Goal: Information Seeking & Learning: Find specific fact

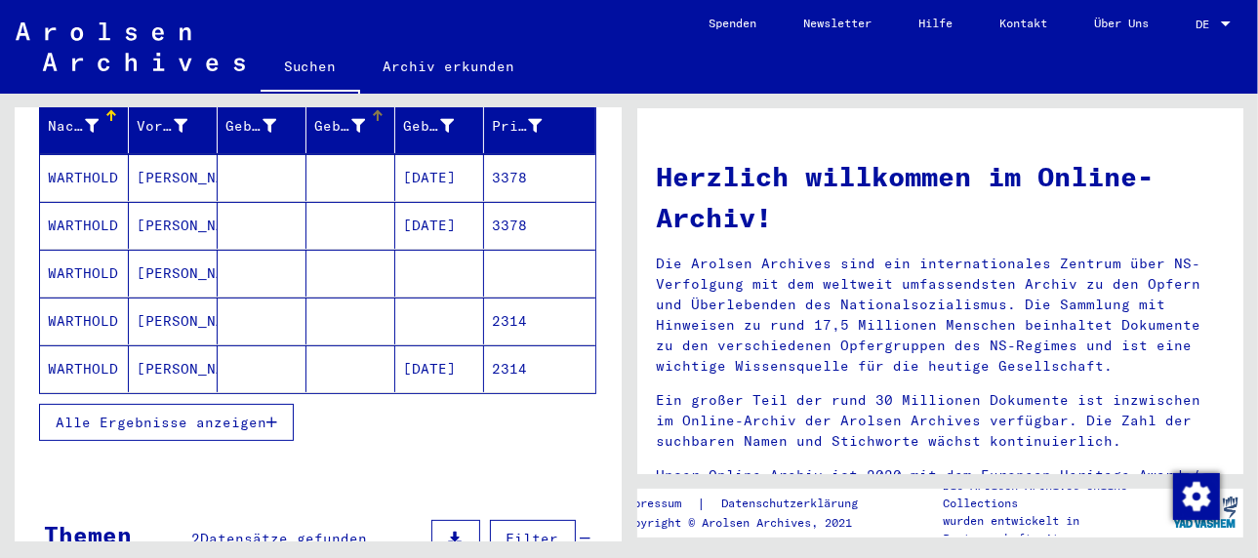
scroll to position [293, 0]
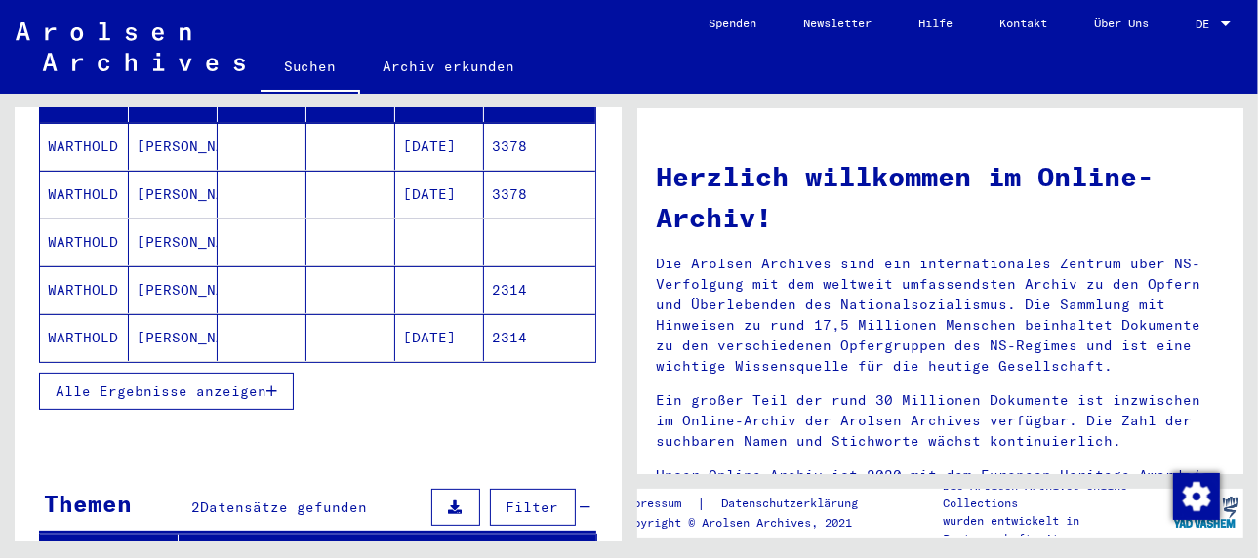
click at [270, 384] on icon "button" at bounding box center [271, 391] width 11 height 14
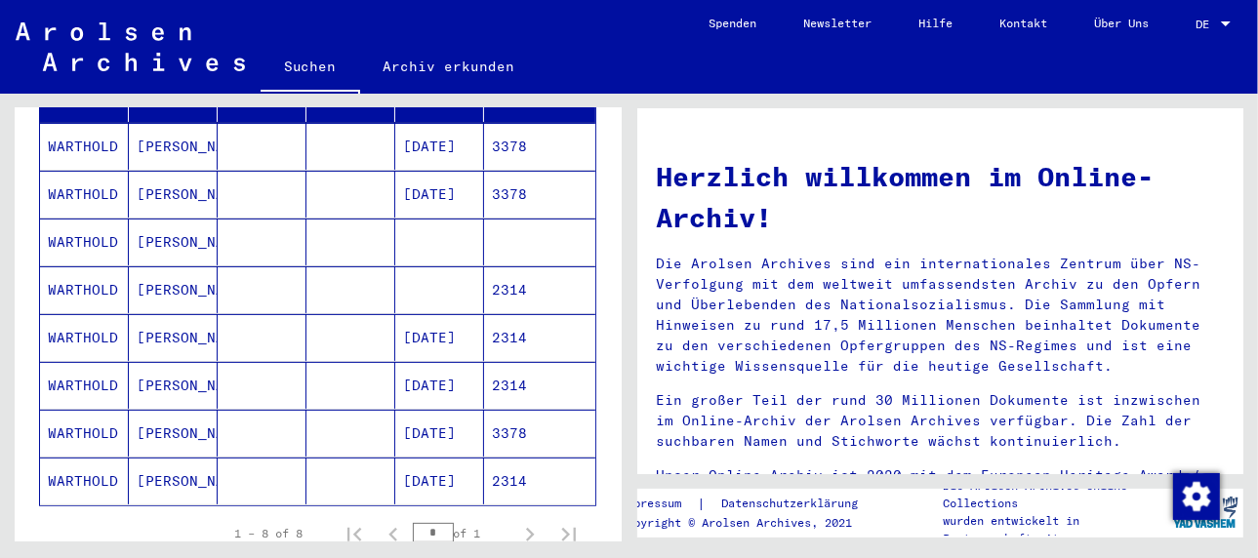
click at [158, 362] on mat-cell "[PERSON_NAME]" at bounding box center [173, 385] width 89 height 47
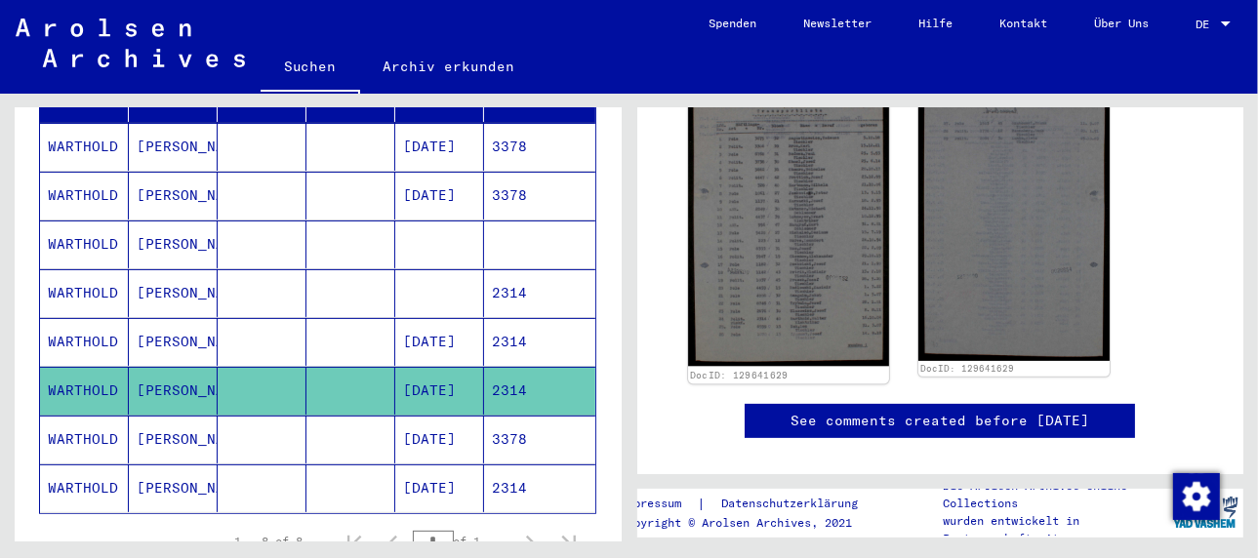
scroll to position [390, 0]
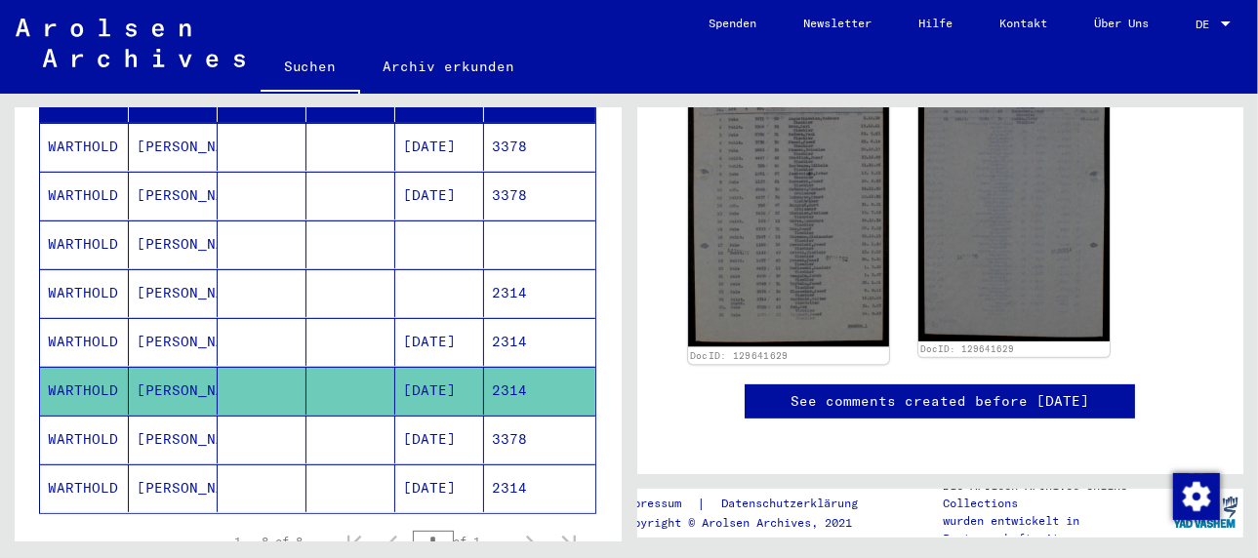
click at [788, 236] on img at bounding box center [788, 206] width 201 height 281
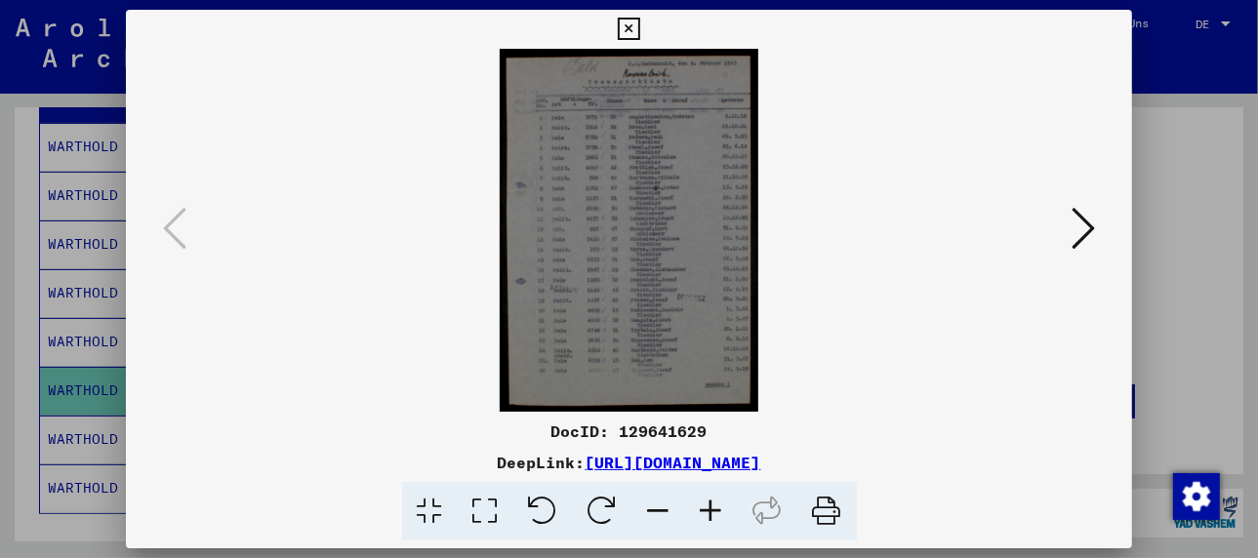
click at [713, 507] on icon at bounding box center [711, 512] width 53 height 60
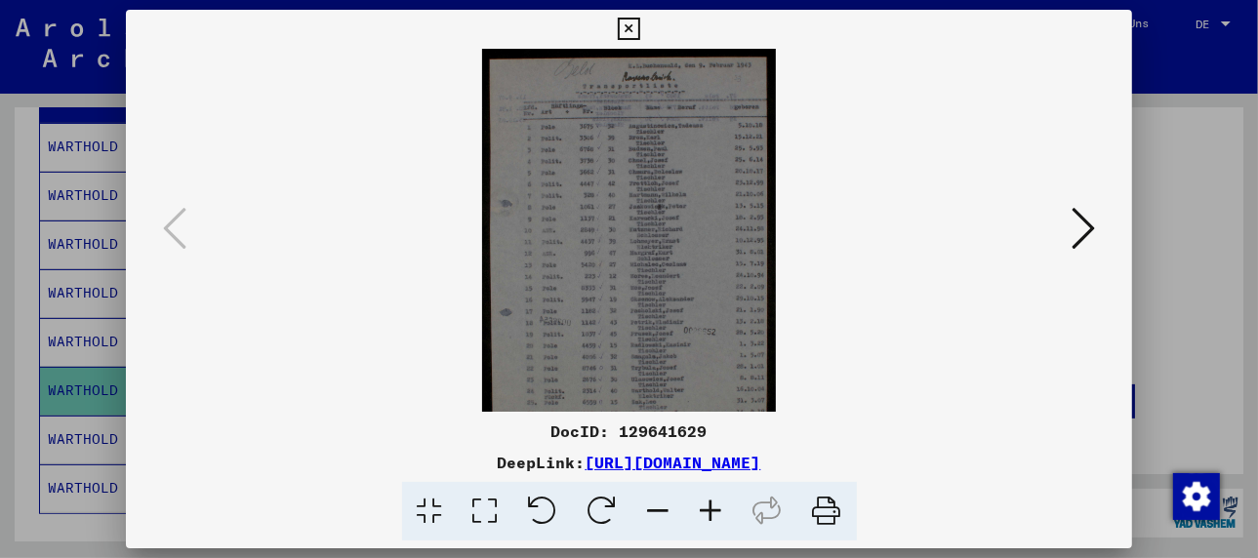
click at [713, 507] on icon at bounding box center [711, 512] width 53 height 60
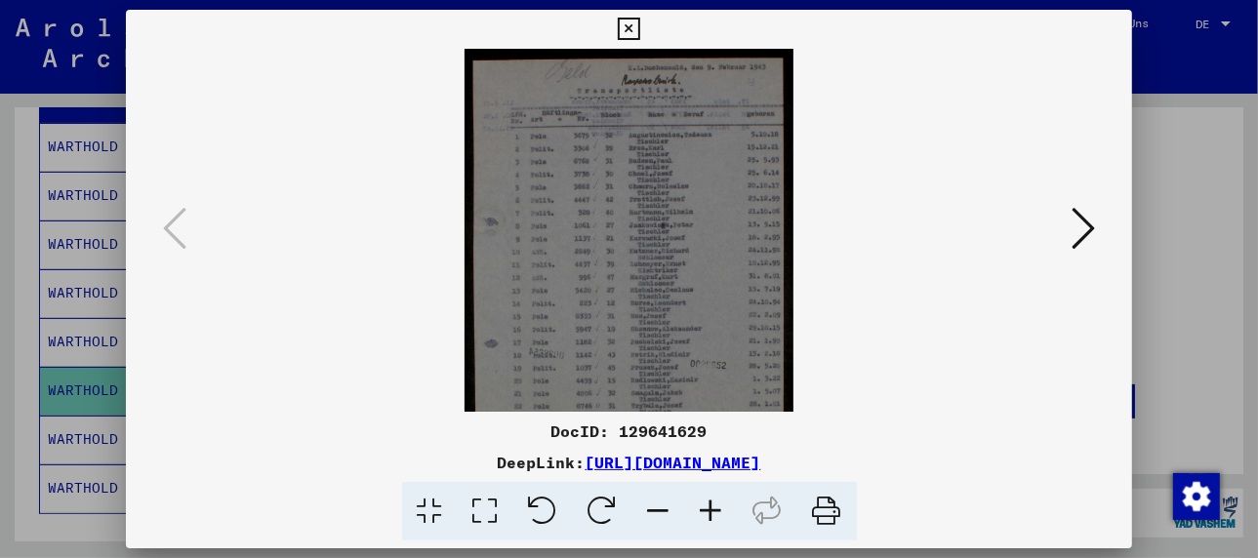
click at [713, 507] on icon at bounding box center [711, 512] width 53 height 60
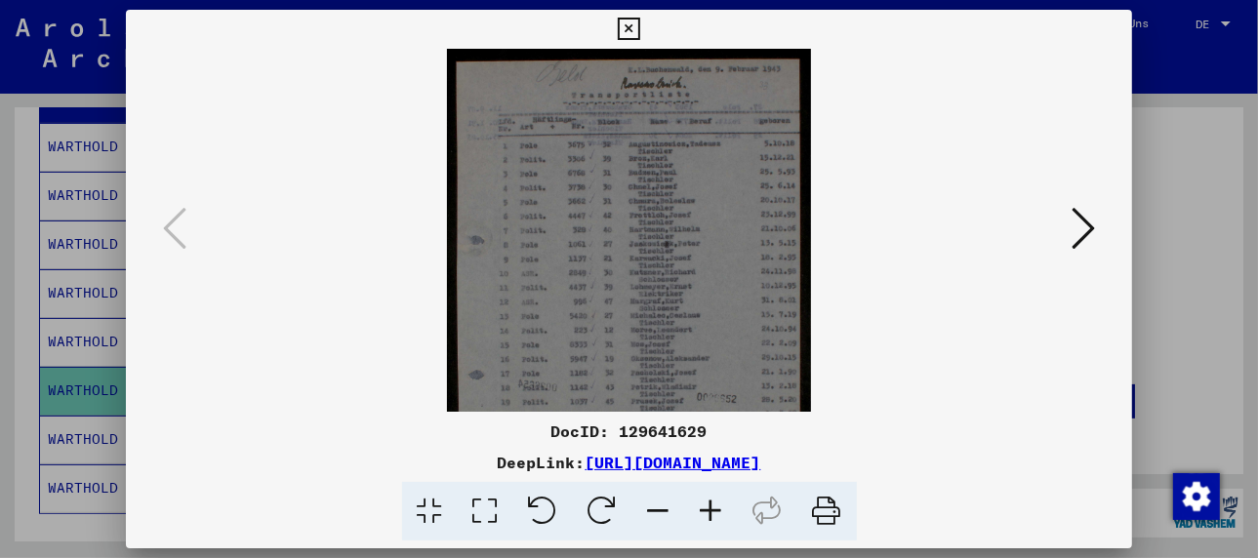
click at [713, 507] on icon at bounding box center [711, 512] width 53 height 60
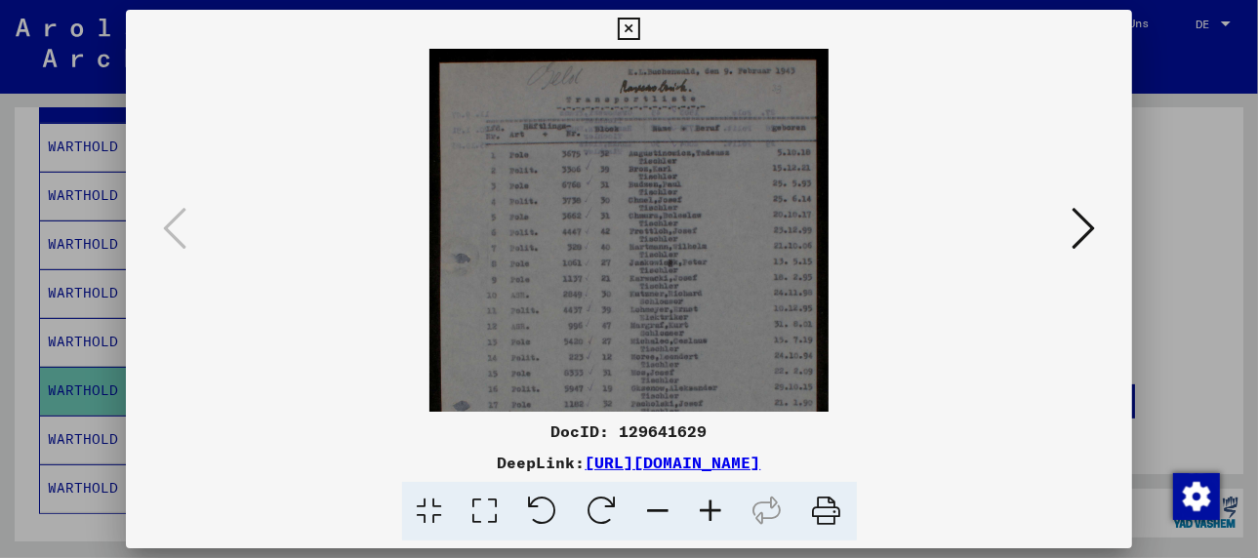
click at [713, 507] on icon at bounding box center [711, 512] width 53 height 60
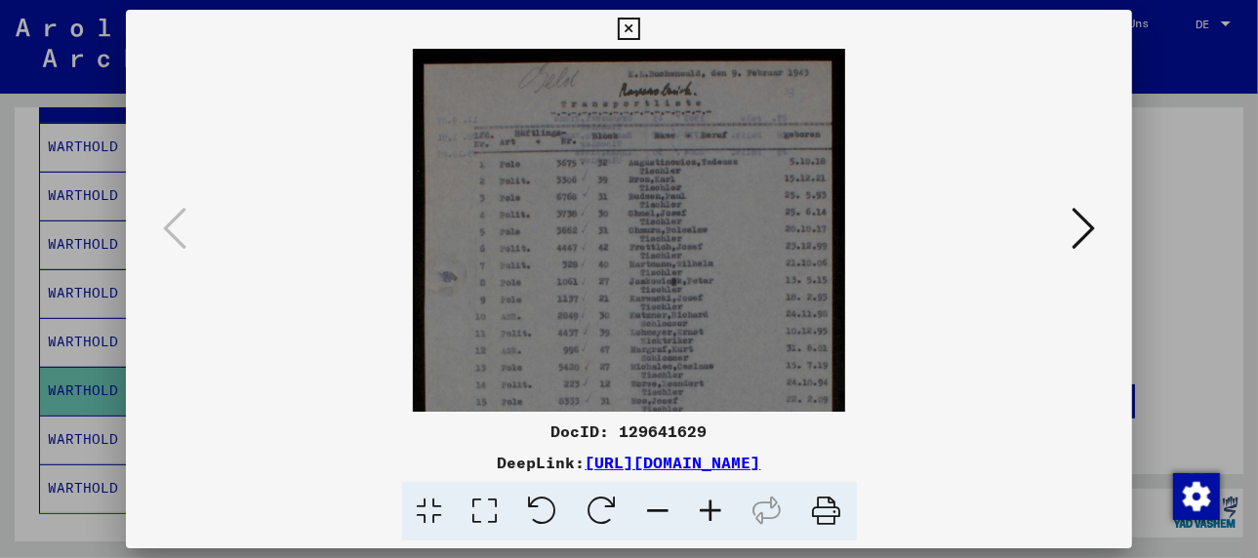
click at [713, 507] on icon at bounding box center [711, 512] width 53 height 60
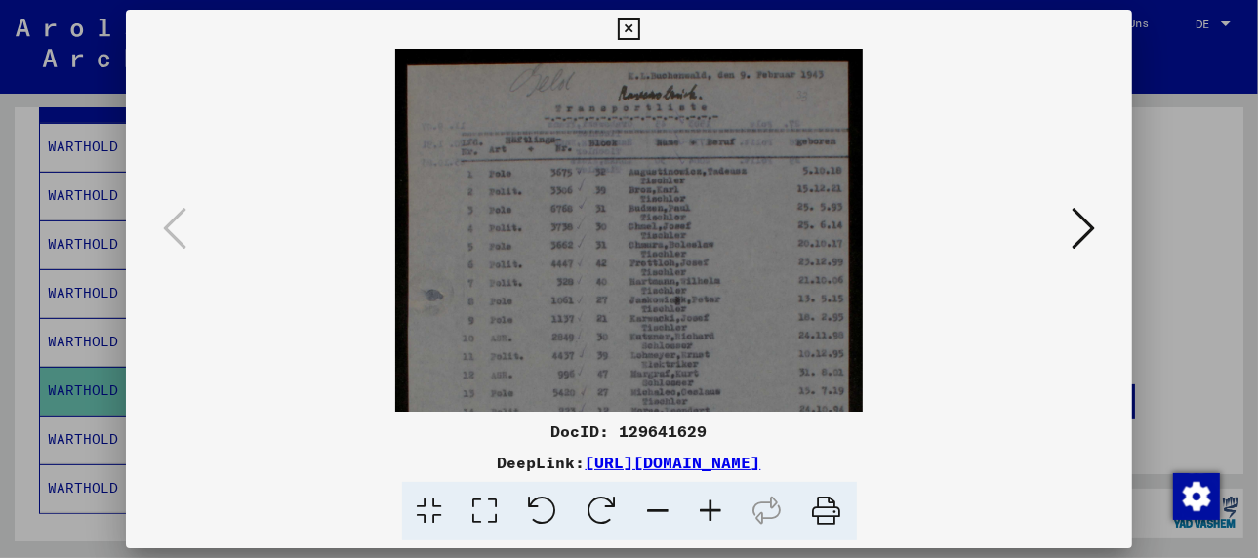
click at [713, 507] on icon at bounding box center [711, 512] width 53 height 60
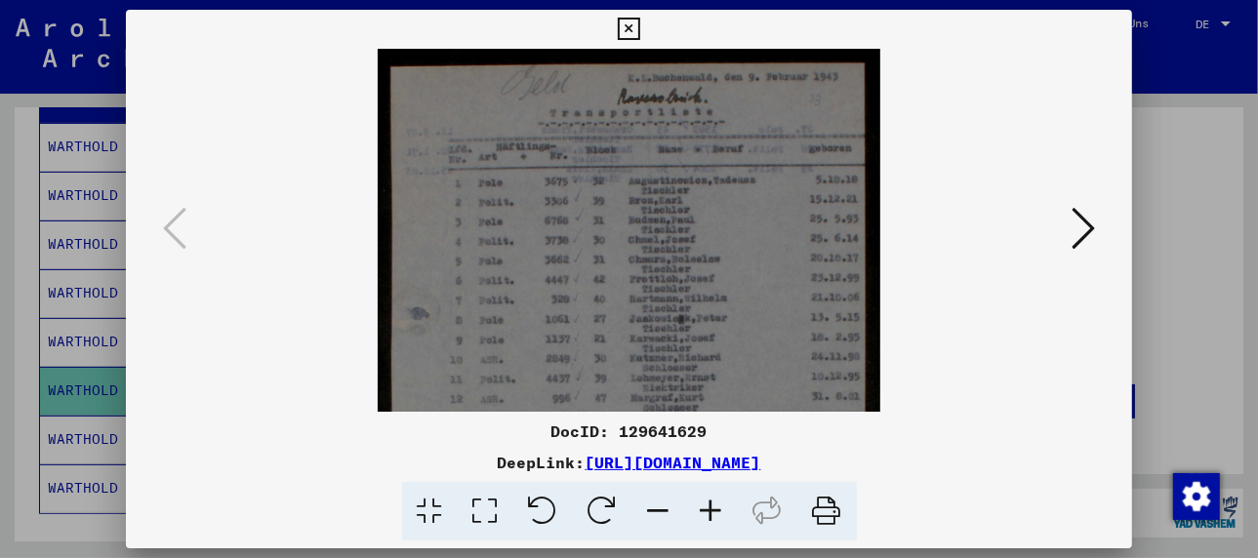
click at [713, 507] on icon at bounding box center [711, 512] width 53 height 60
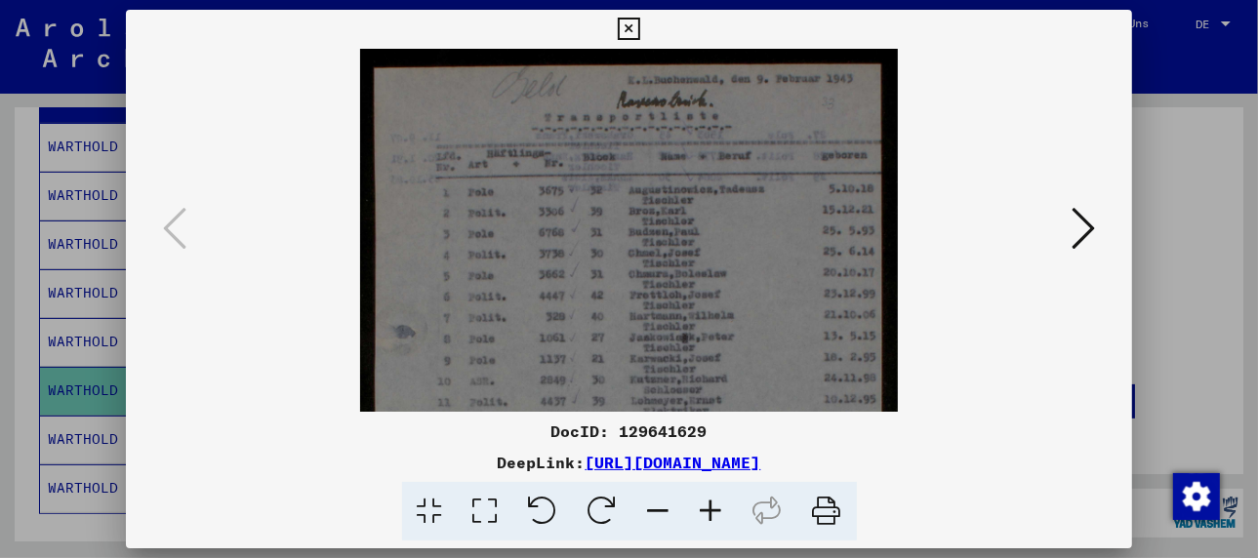
click at [713, 507] on icon at bounding box center [711, 512] width 53 height 60
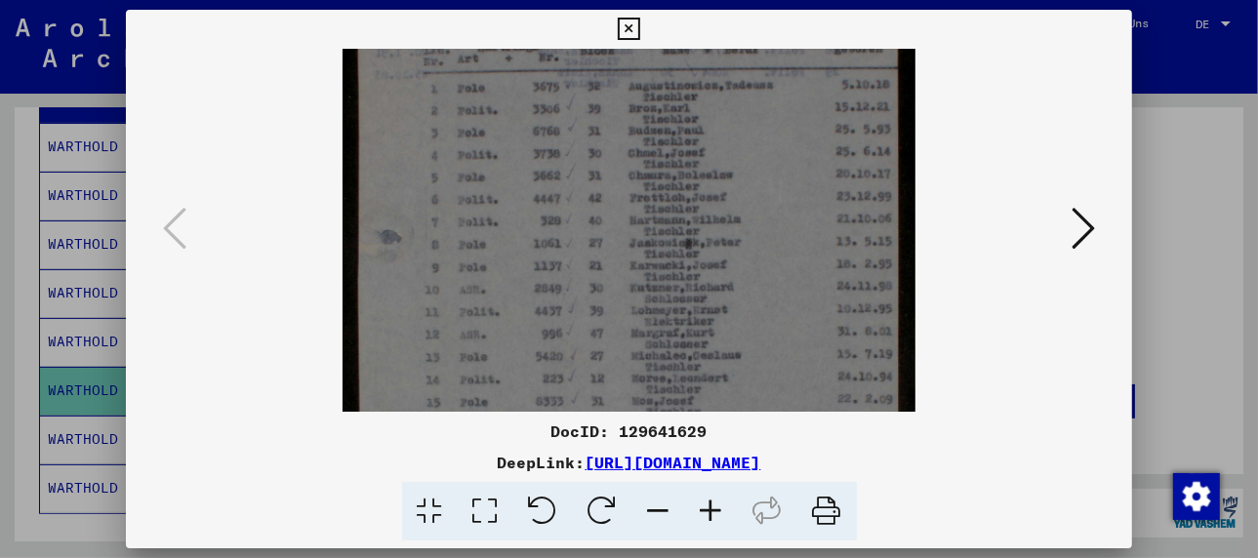
drag, startPoint x: 775, startPoint y: 342, endPoint x: 761, endPoint y: 223, distance: 118.9
click at [761, 223] on img at bounding box center [629, 337] width 573 height 802
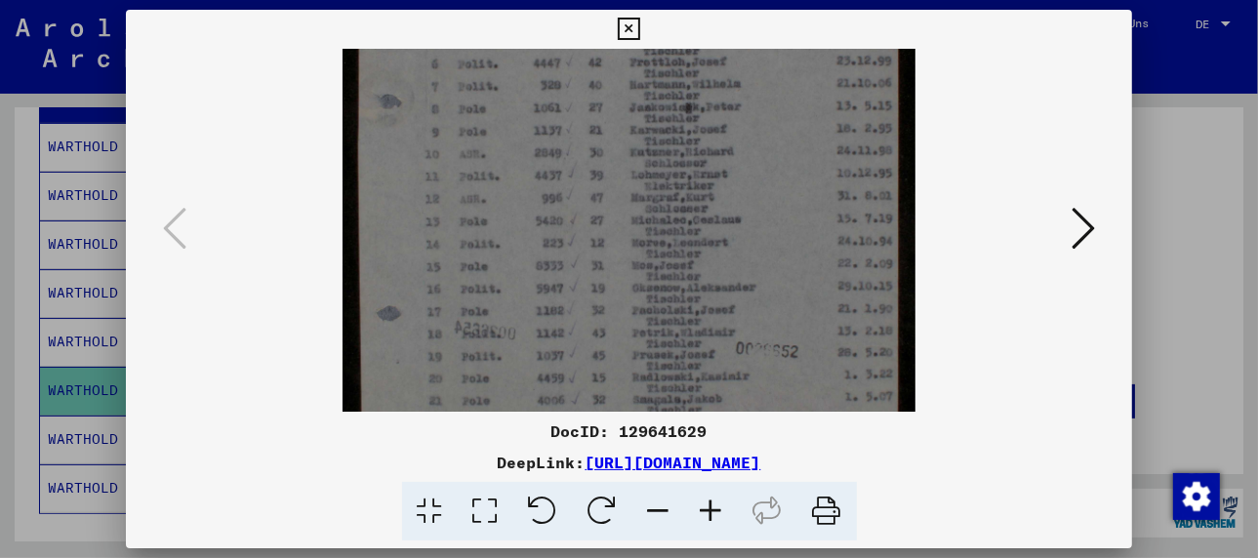
drag, startPoint x: 802, startPoint y: 373, endPoint x: 778, endPoint y: 226, distance: 148.4
click at [778, 226] on img at bounding box center [629, 201] width 573 height 802
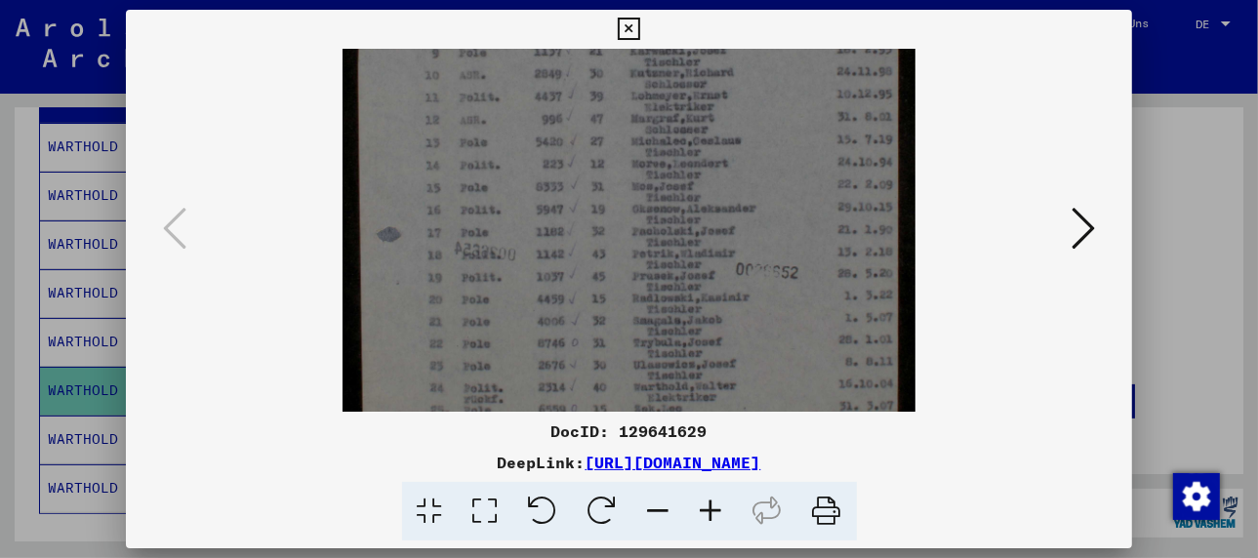
drag, startPoint x: 771, startPoint y: 334, endPoint x: 777, endPoint y: 233, distance: 100.7
click at [777, 233] on img at bounding box center [629, 122] width 573 height 802
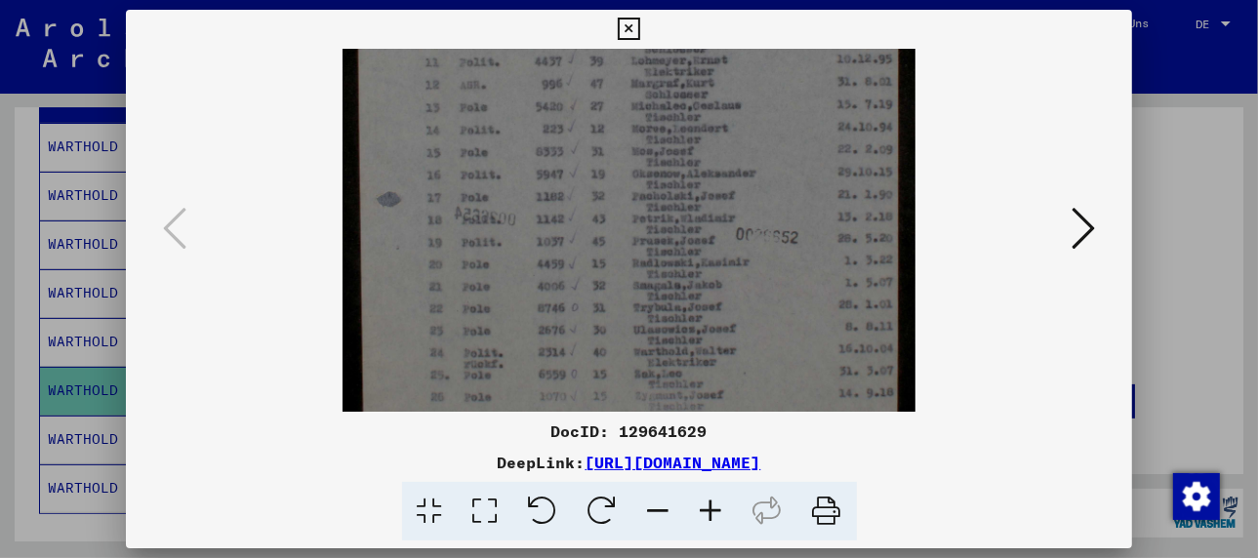
scroll to position [439, 0]
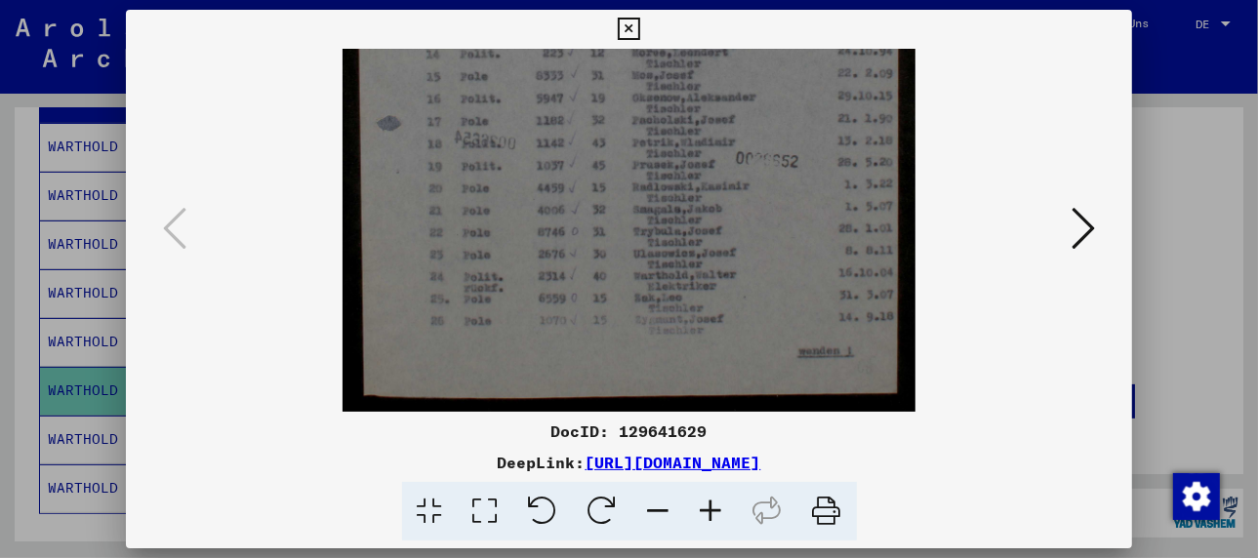
drag, startPoint x: 764, startPoint y: 336, endPoint x: 776, endPoint y: 288, distance: 49.2
click at [769, 224] on img at bounding box center [629, 11] width 573 height 802
click at [1087, 235] on icon at bounding box center [1082, 228] width 23 height 47
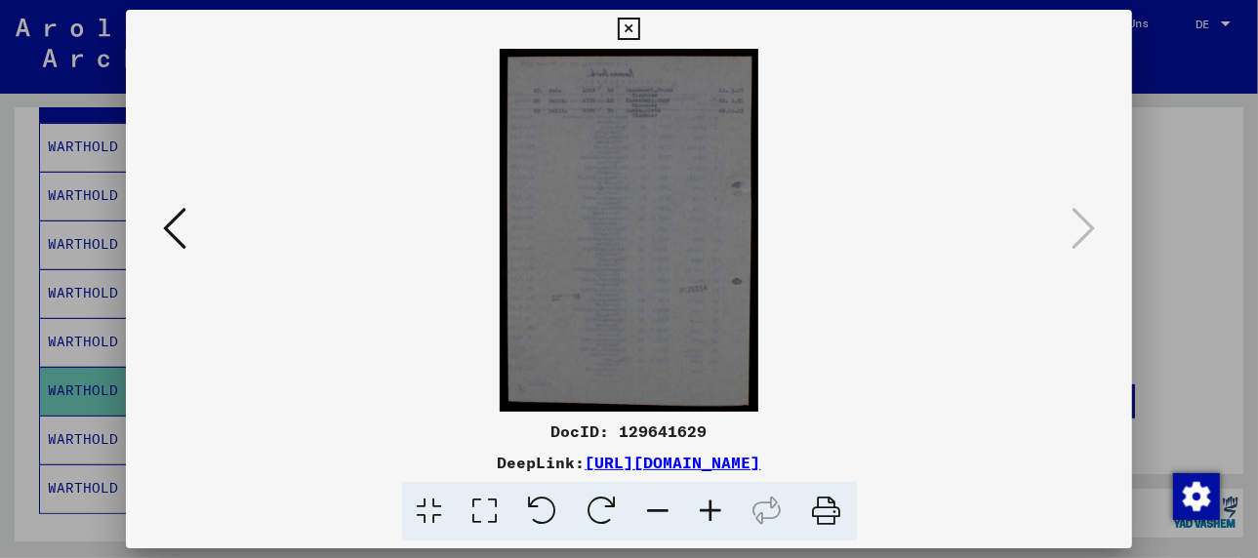
scroll to position [0, 0]
click at [577, 216] on img at bounding box center [629, 230] width 259 height 363
drag, startPoint x: 625, startPoint y: 156, endPoint x: 632, endPoint y: 248, distance: 92.0
click at [632, 248] on img at bounding box center [629, 230] width 259 height 363
click at [703, 507] on icon at bounding box center [711, 512] width 53 height 60
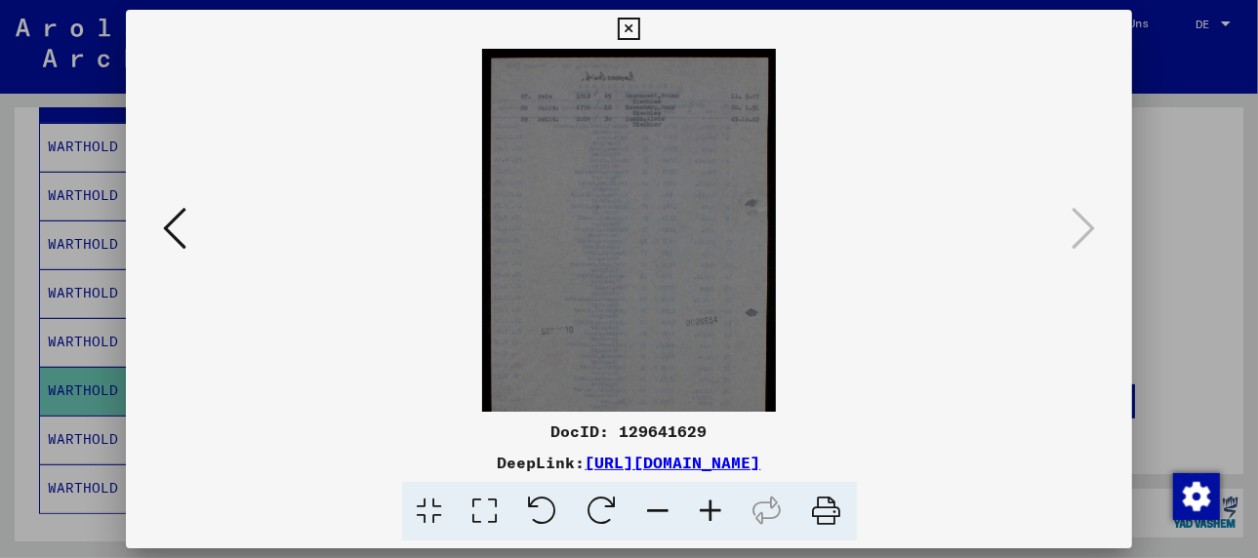
click at [703, 507] on icon at bounding box center [711, 512] width 53 height 60
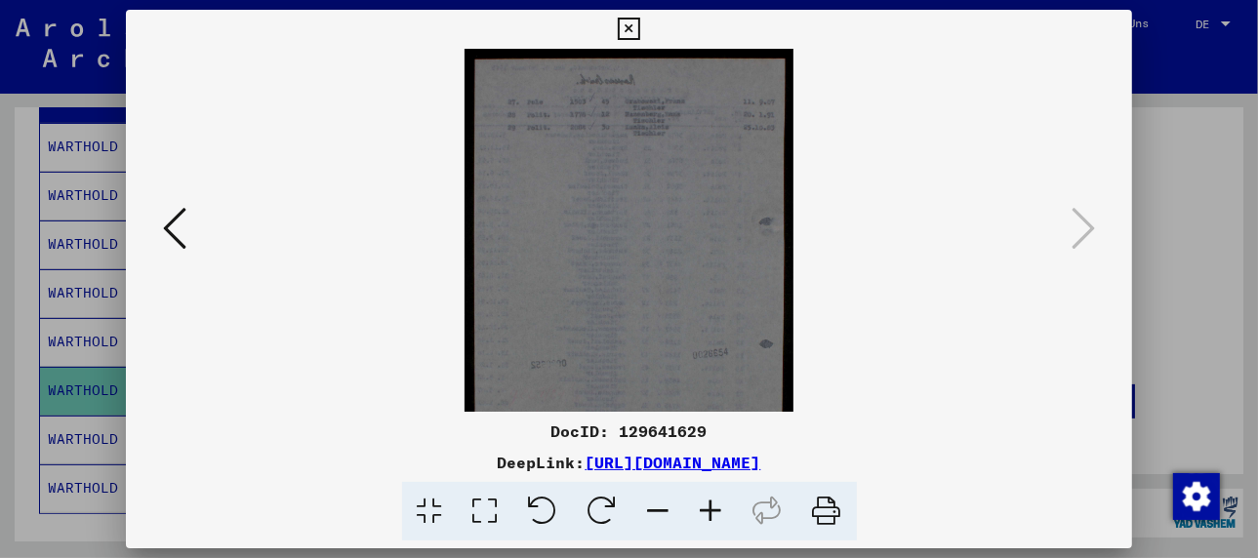
click at [703, 507] on icon at bounding box center [711, 512] width 53 height 60
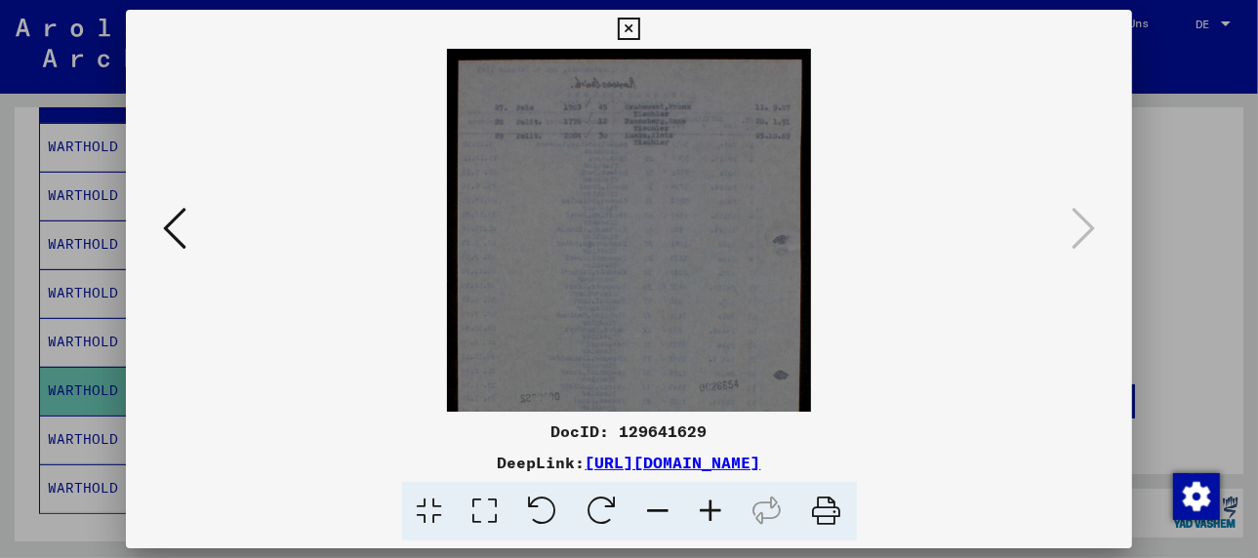
click at [703, 507] on icon at bounding box center [711, 512] width 53 height 60
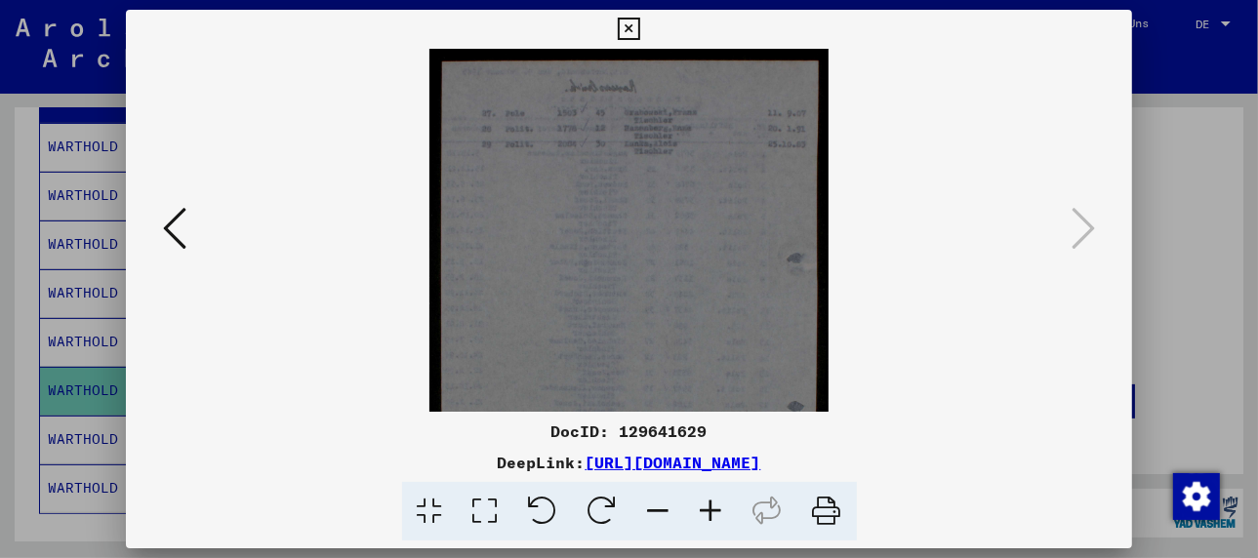
click at [703, 507] on icon at bounding box center [711, 512] width 53 height 60
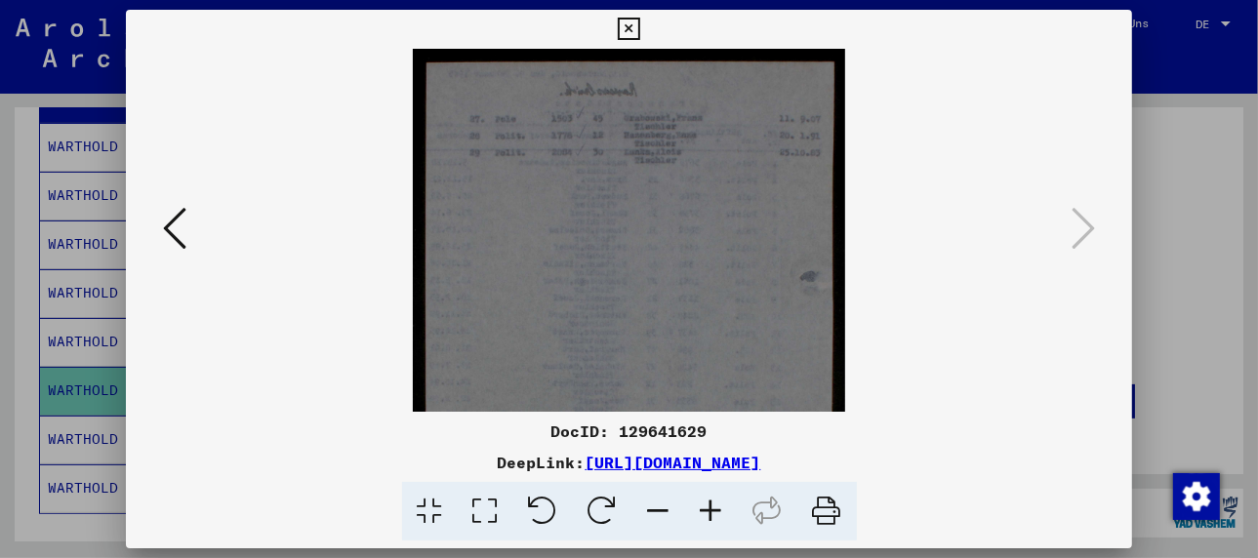
click at [703, 507] on icon at bounding box center [711, 512] width 53 height 60
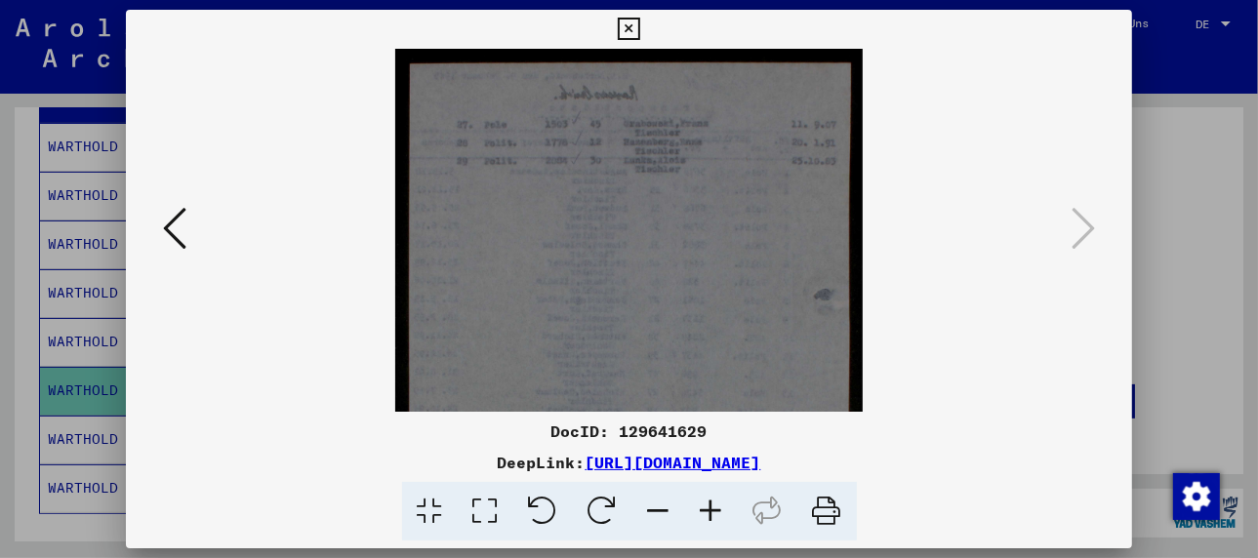
click at [703, 507] on icon at bounding box center [711, 512] width 53 height 60
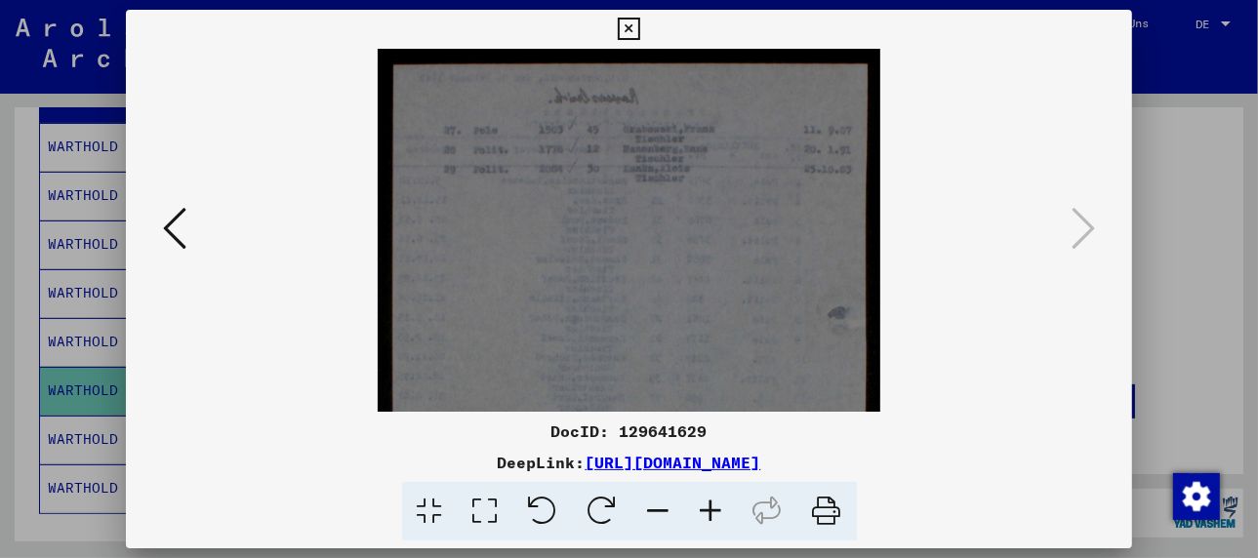
click at [703, 507] on icon at bounding box center [711, 512] width 53 height 60
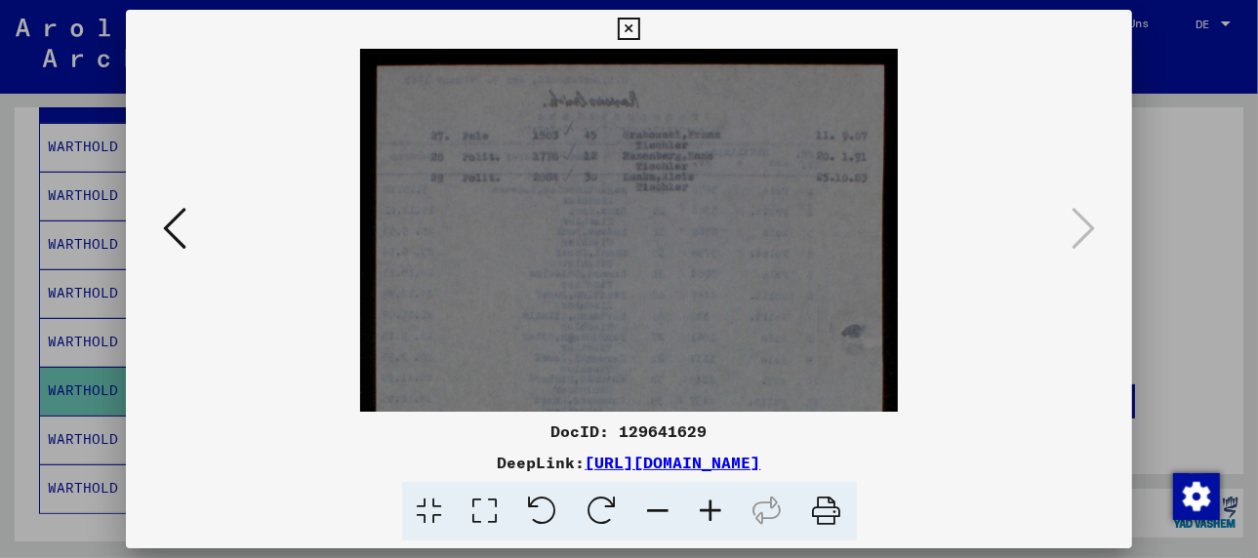
click at [703, 507] on icon at bounding box center [711, 512] width 53 height 60
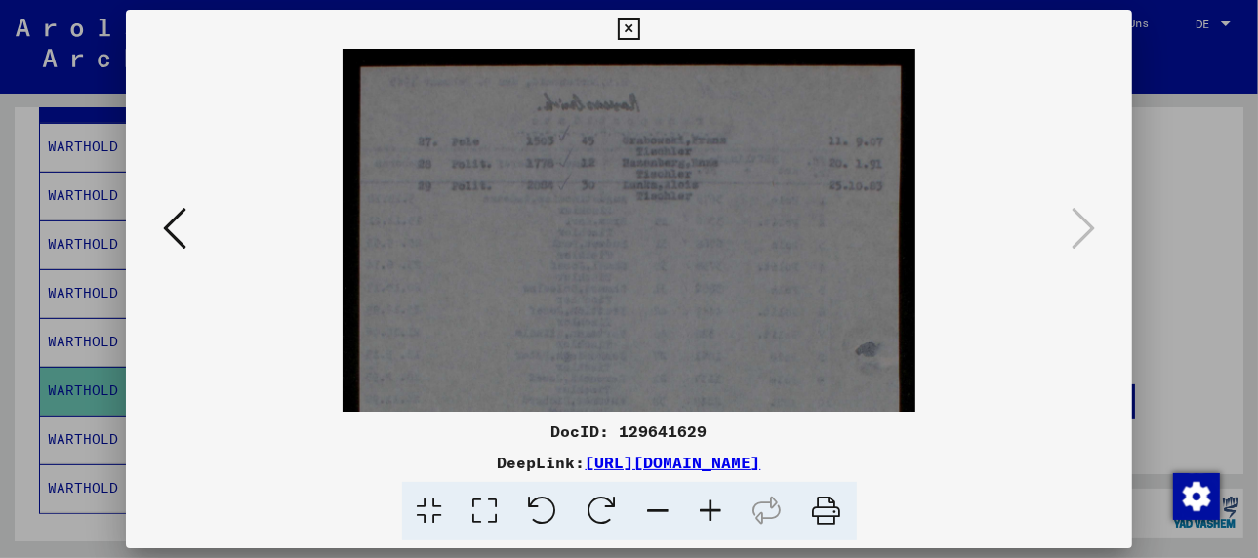
click at [703, 507] on icon at bounding box center [711, 512] width 53 height 60
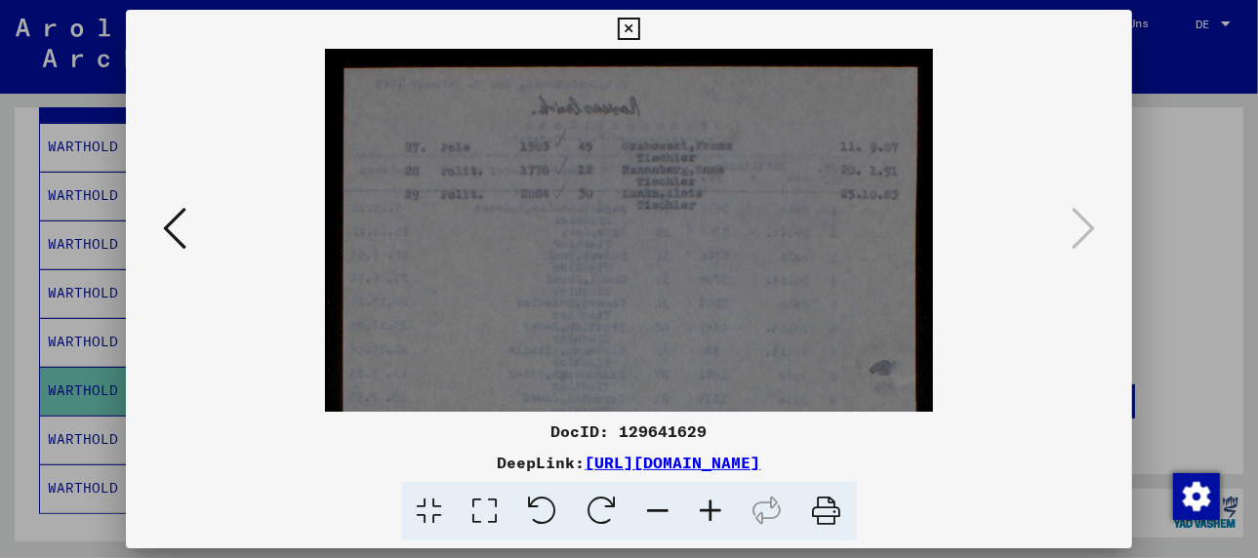
click at [703, 507] on icon at bounding box center [711, 512] width 53 height 60
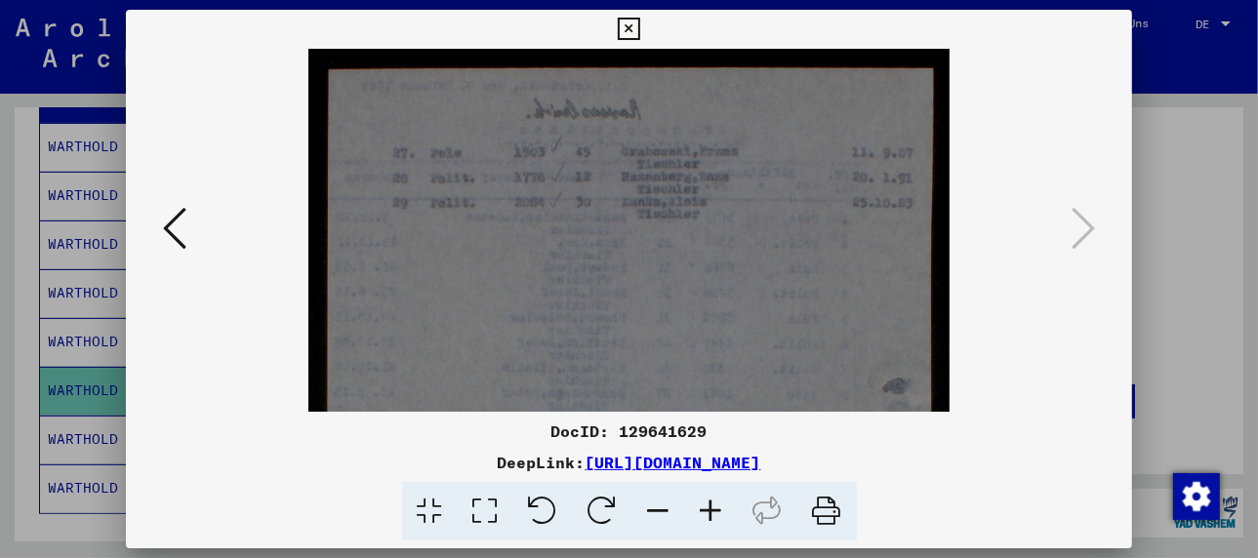
click at [703, 507] on icon at bounding box center [711, 512] width 53 height 60
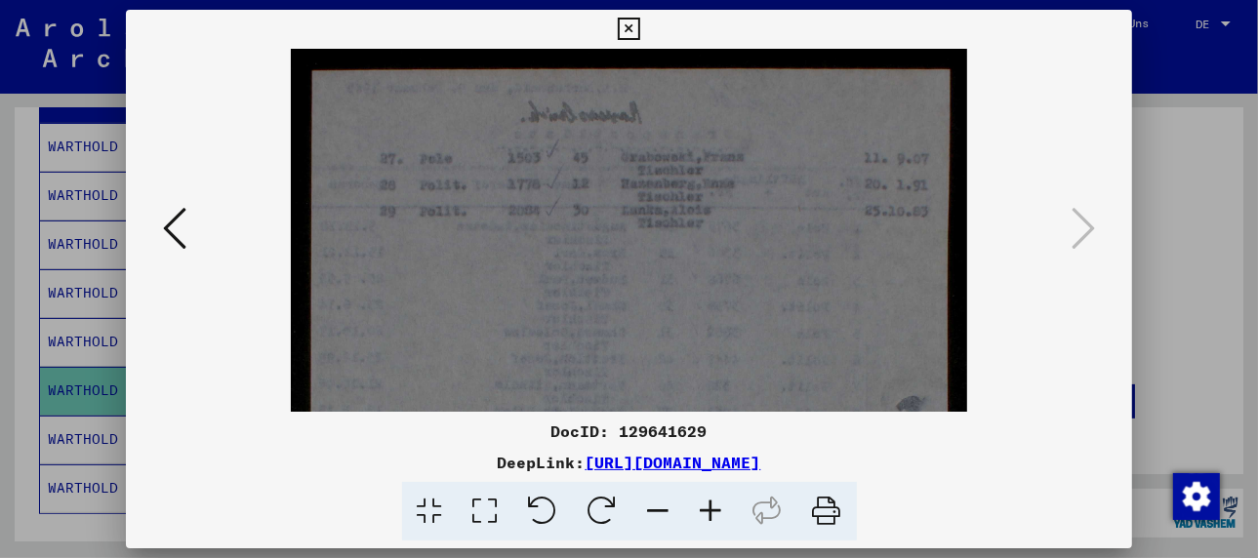
click at [171, 238] on icon at bounding box center [174, 228] width 23 height 47
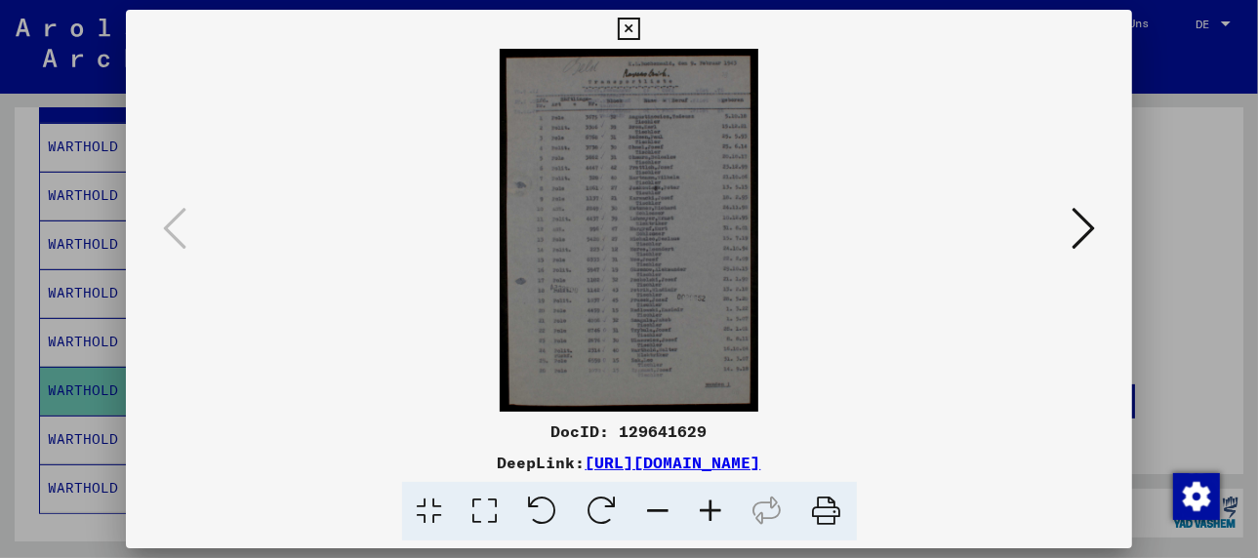
click at [708, 506] on icon at bounding box center [711, 512] width 53 height 60
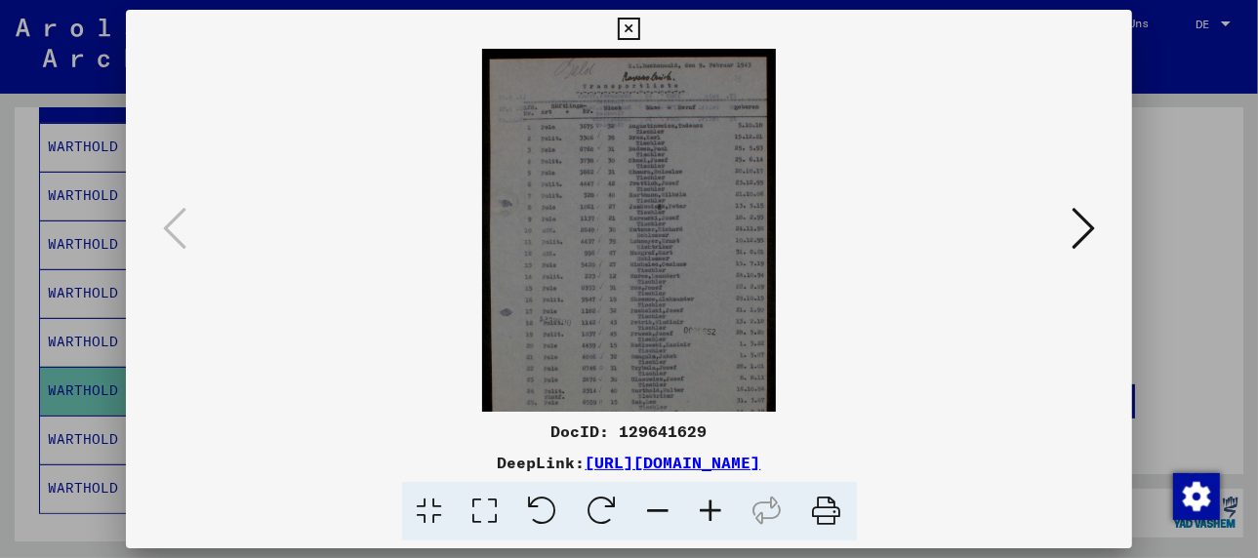
click at [708, 506] on icon at bounding box center [711, 512] width 53 height 60
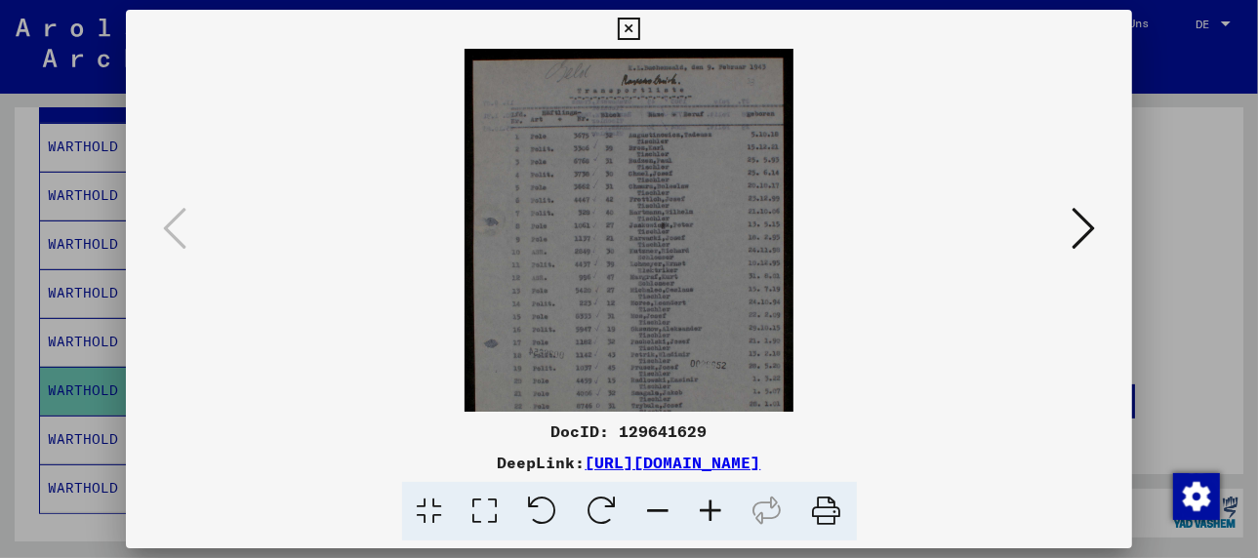
click at [708, 506] on icon at bounding box center [711, 512] width 53 height 60
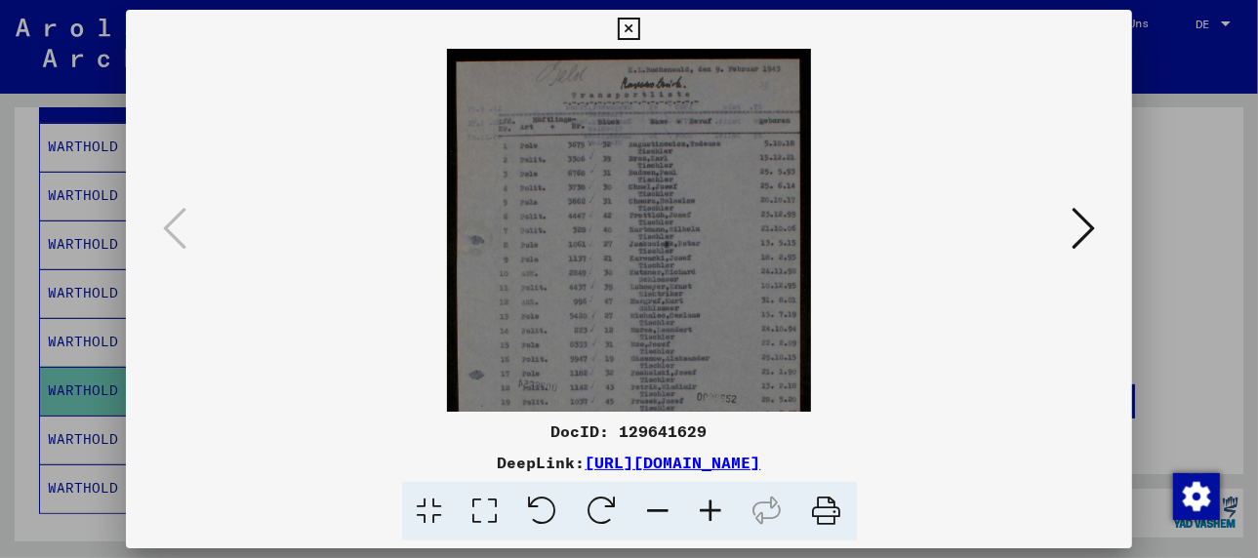
click at [708, 506] on icon at bounding box center [711, 512] width 53 height 60
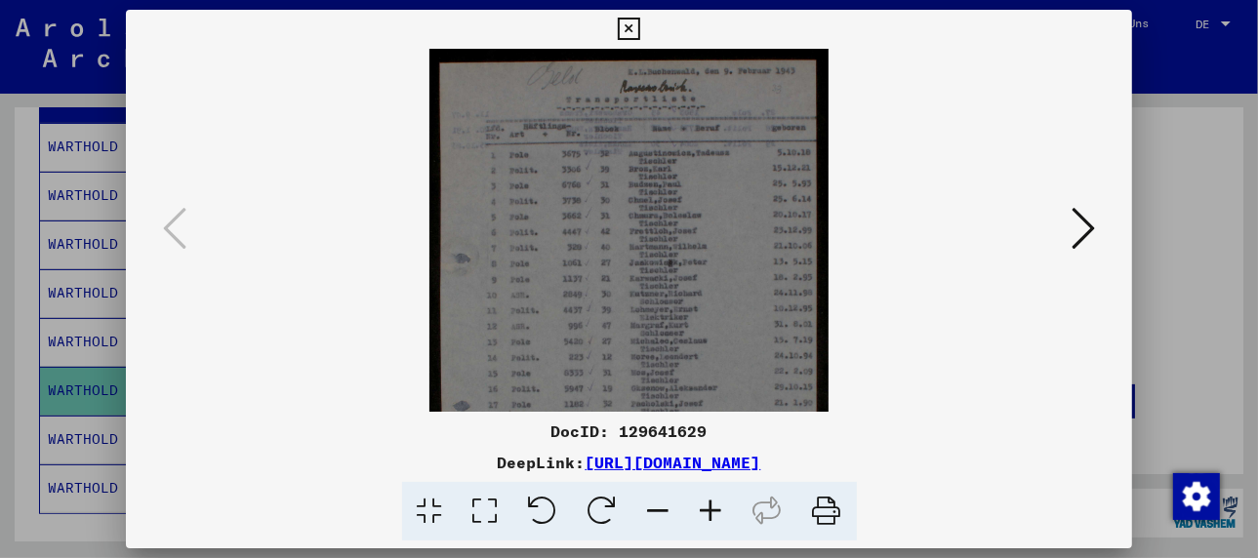
click at [708, 506] on icon at bounding box center [711, 512] width 53 height 60
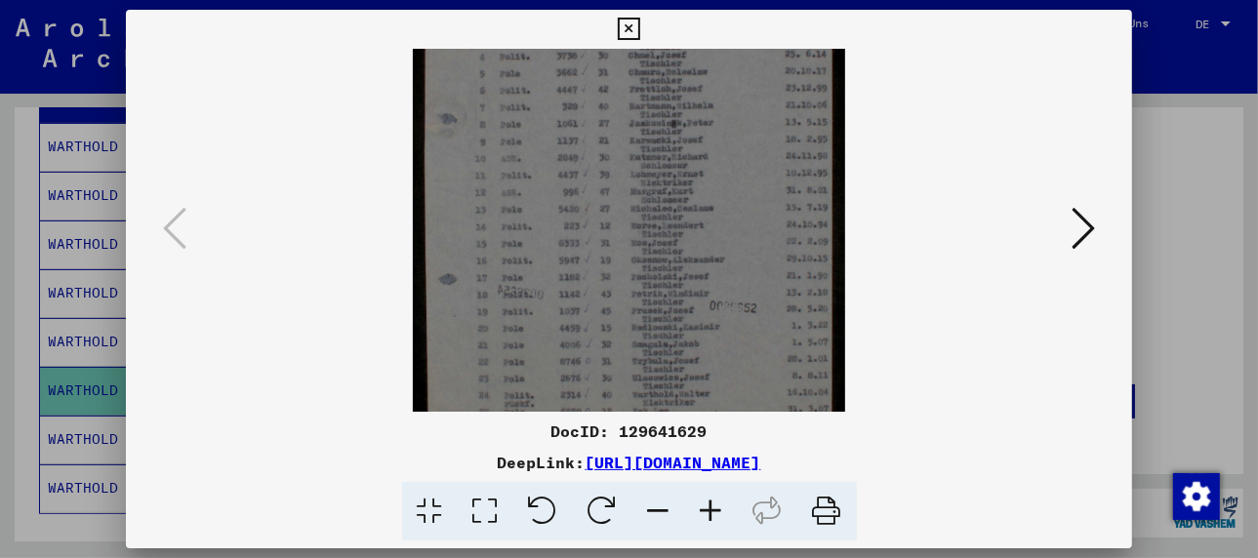
drag, startPoint x: 680, startPoint y: 349, endPoint x: 679, endPoint y: 189, distance: 160.0
click at [679, 189] on img at bounding box center [629, 194] width 433 height 607
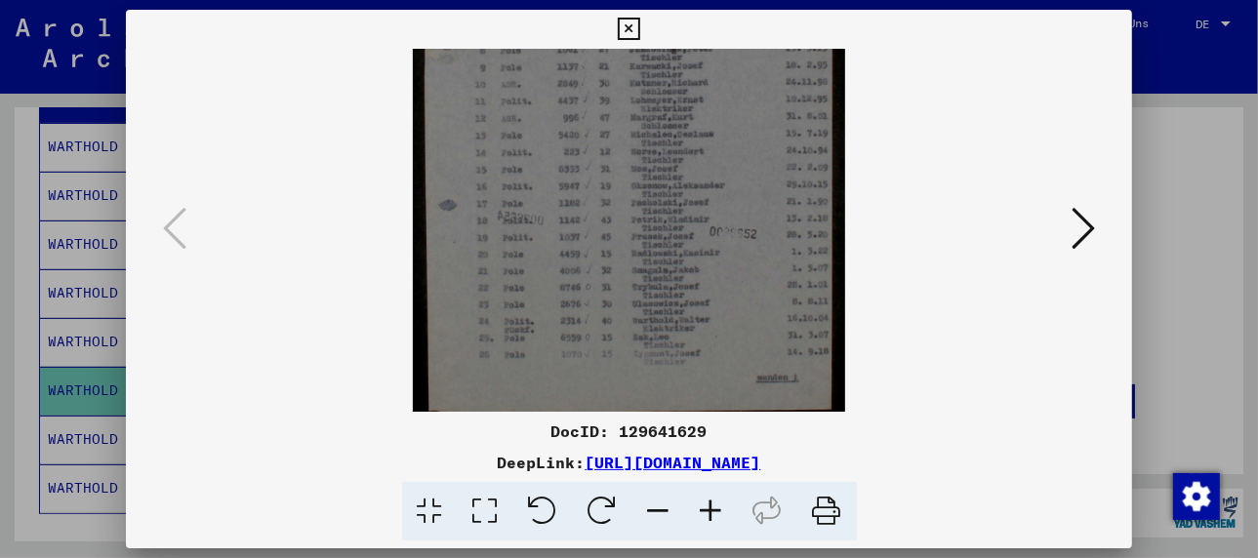
drag, startPoint x: 717, startPoint y: 330, endPoint x: 701, endPoint y: 254, distance: 77.9
click at [701, 254] on img at bounding box center [629, 120] width 433 height 607
click at [706, 506] on icon at bounding box center [711, 512] width 53 height 60
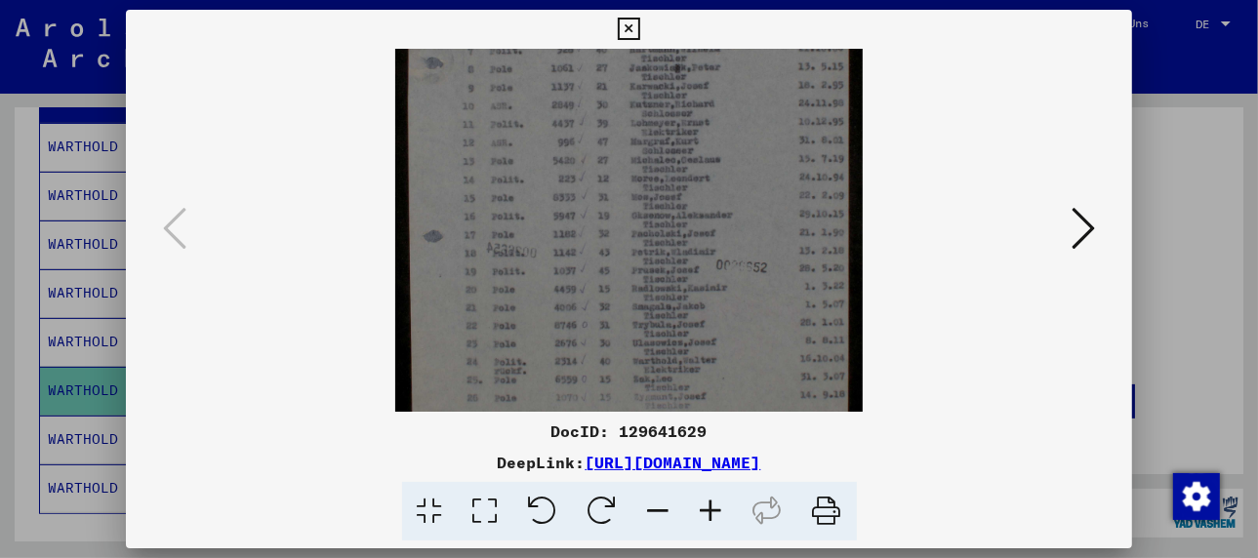
click at [706, 506] on icon at bounding box center [711, 512] width 53 height 60
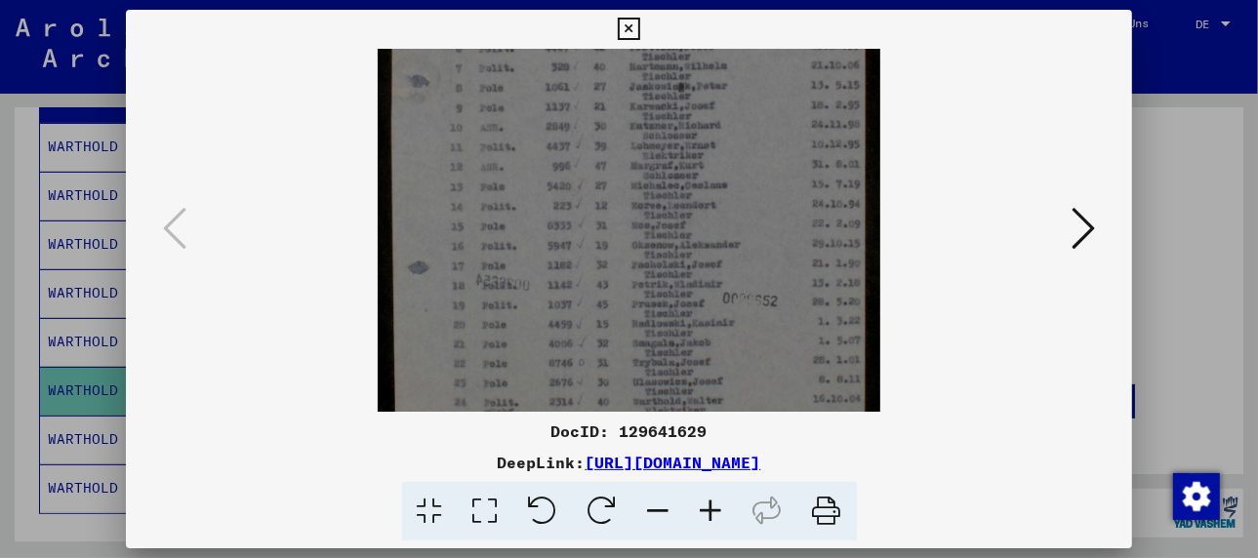
click at [706, 506] on icon at bounding box center [711, 512] width 53 height 60
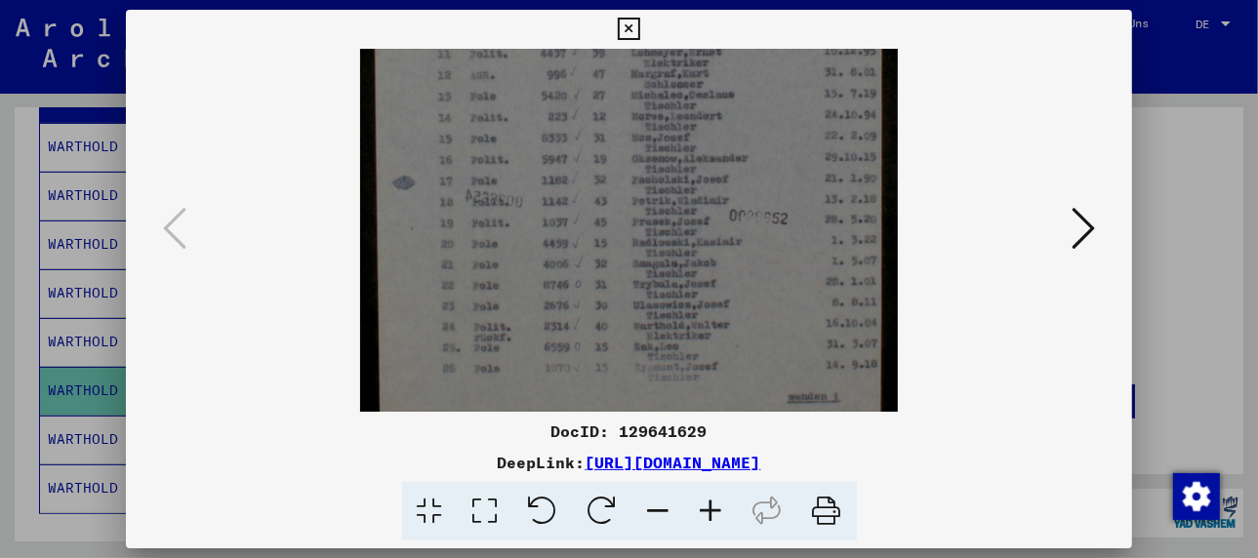
scroll to position [390, 0]
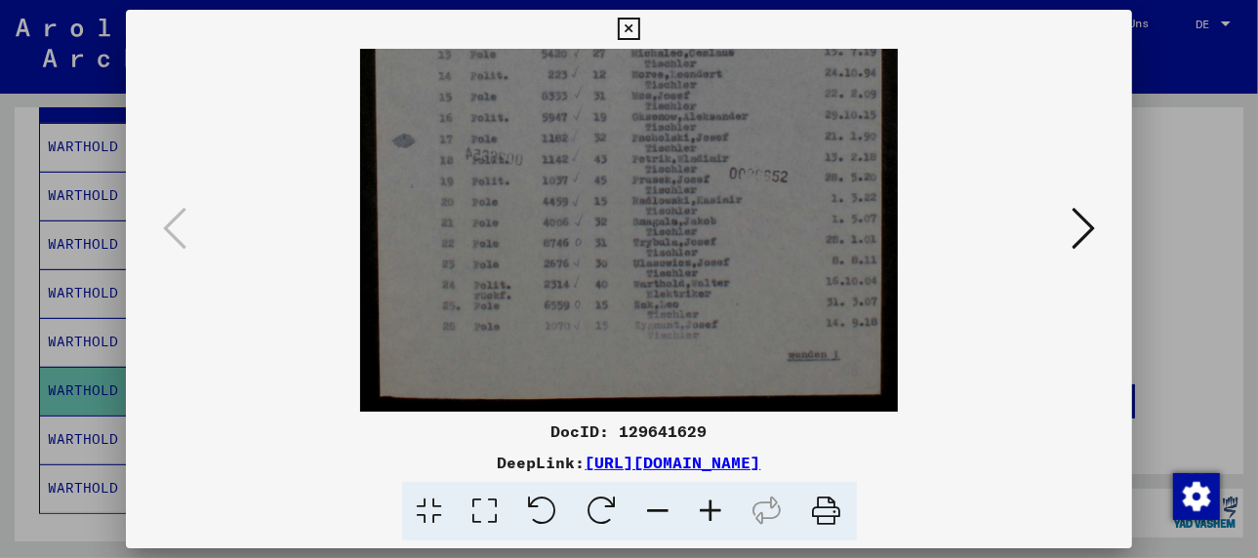
drag, startPoint x: 664, startPoint y: 334, endPoint x: 662, endPoint y: 140, distance: 194.2
click at [662, 140] on img at bounding box center [629, 34] width 538 height 753
drag, startPoint x: 705, startPoint y: 324, endPoint x: 735, endPoint y: 272, distance: 59.9
click at [735, 272] on img at bounding box center [629, 34] width 538 height 753
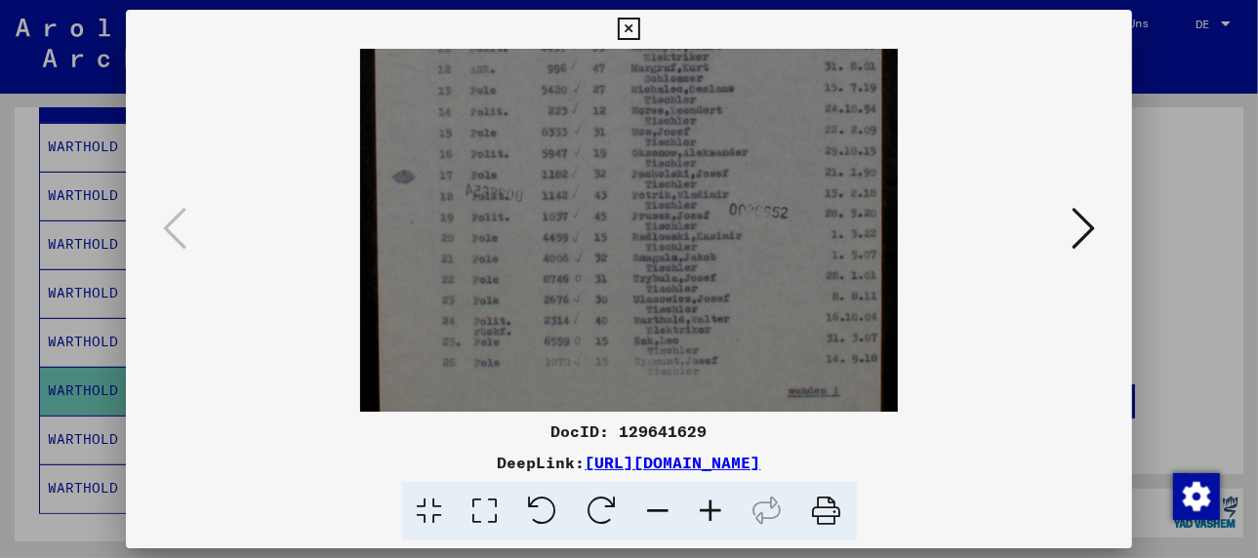
click at [790, 319] on img at bounding box center [629, 71] width 538 height 753
click at [1079, 232] on icon at bounding box center [1082, 228] width 23 height 47
